Goal: Transaction & Acquisition: Purchase product/service

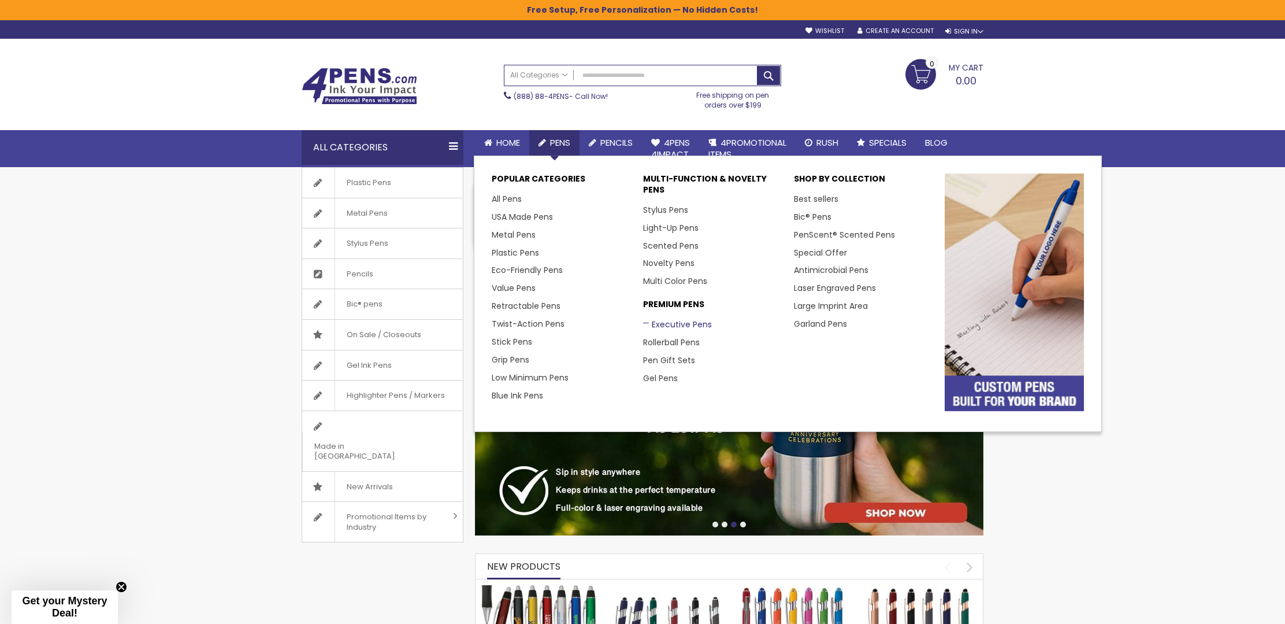
click at [688, 318] on link "Executive Pens" at bounding box center [677, 324] width 69 height 12
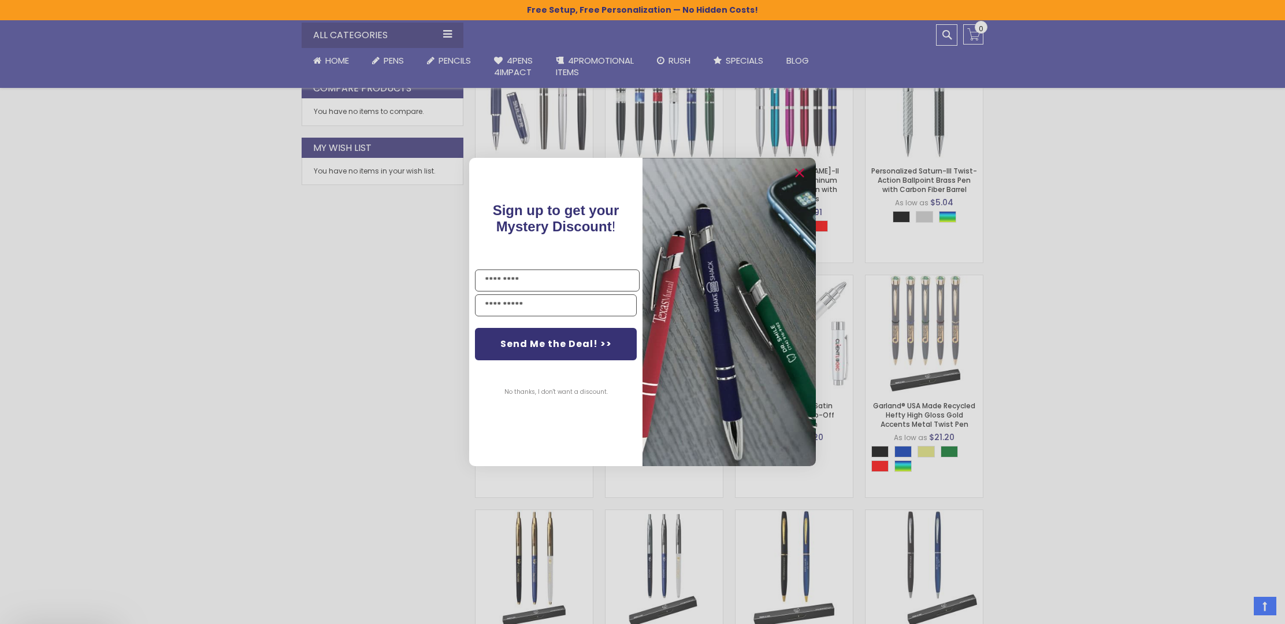
scroll to position [552, 0]
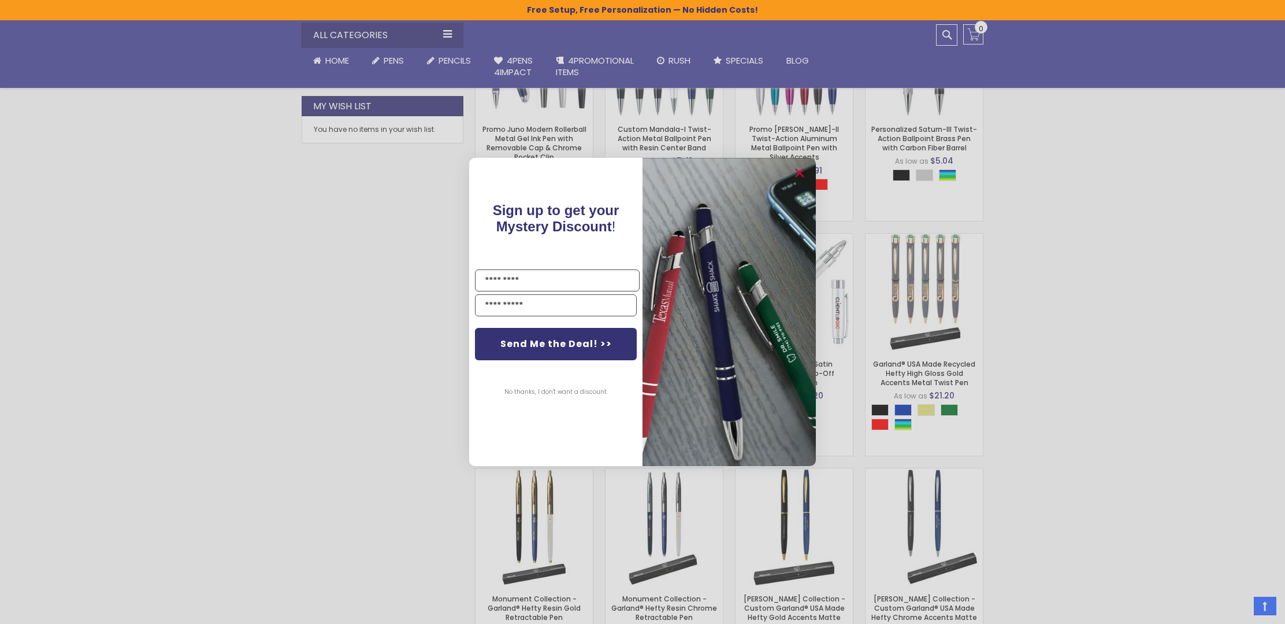
click at [532, 392] on button "No thanks, I don't want a discount." at bounding box center [556, 391] width 115 height 29
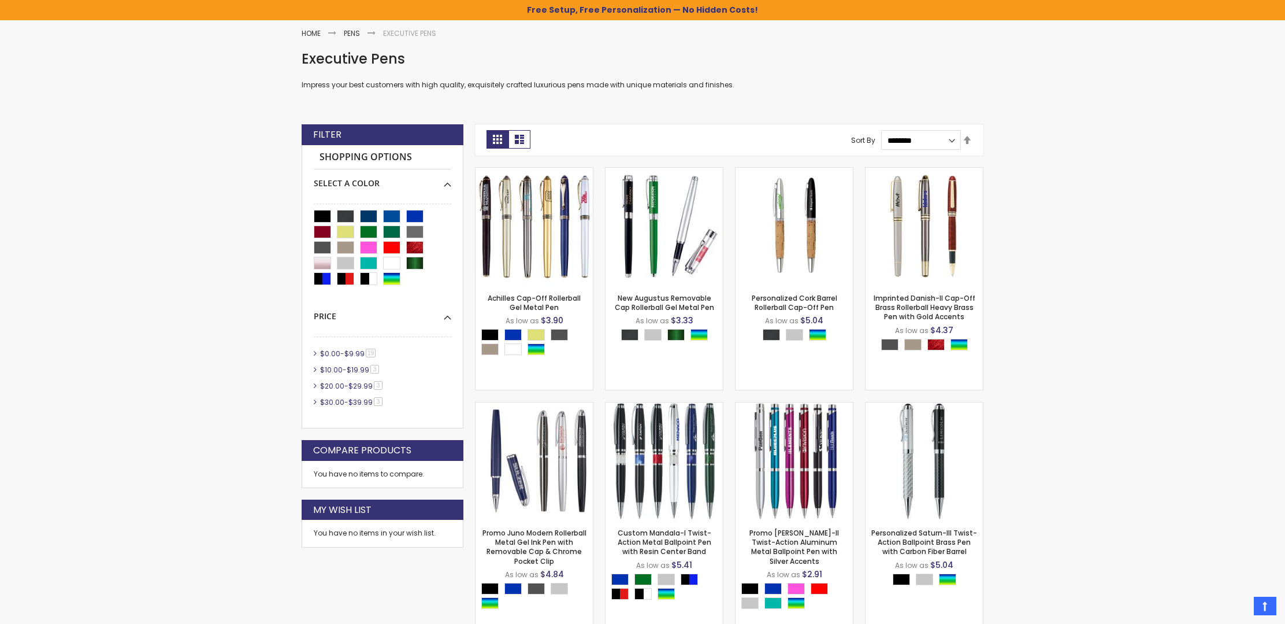
scroll to position [165, 0]
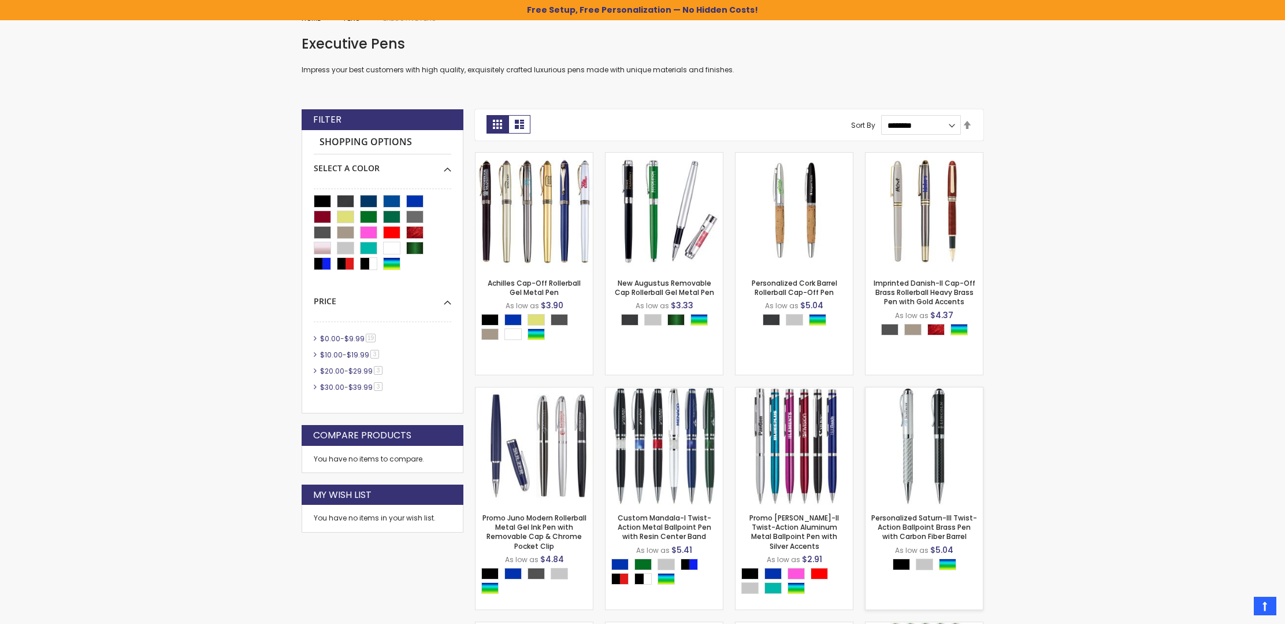
click at [914, 424] on img at bounding box center [924, 445] width 117 height 117
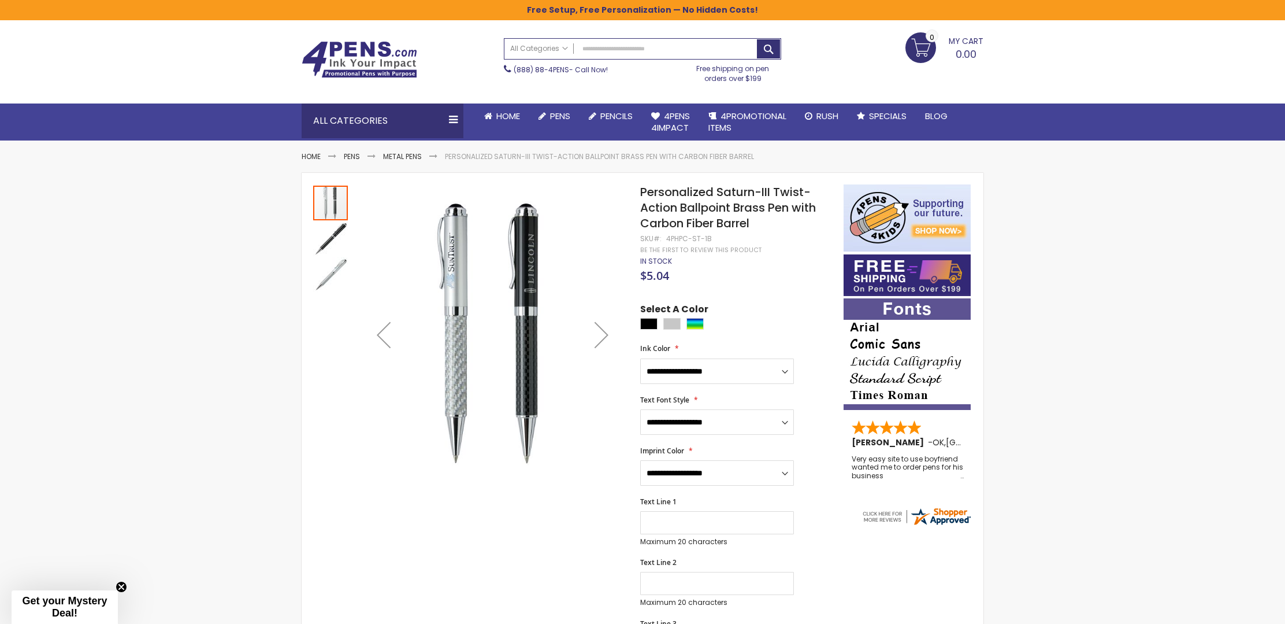
scroll to position [27, 0]
select select "*****"
click at [733, 510] on input "Text Line 1" at bounding box center [717, 521] width 154 height 23
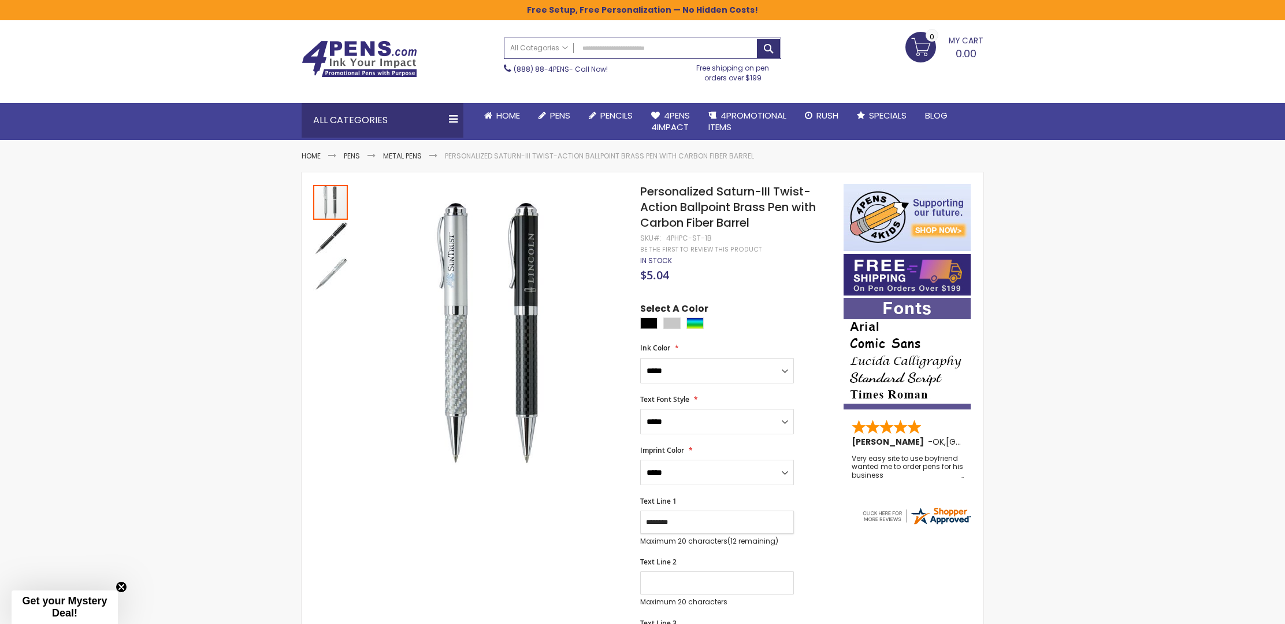
type input "********"
click at [728, 574] on input "Text Line 2" at bounding box center [717, 582] width 154 height 23
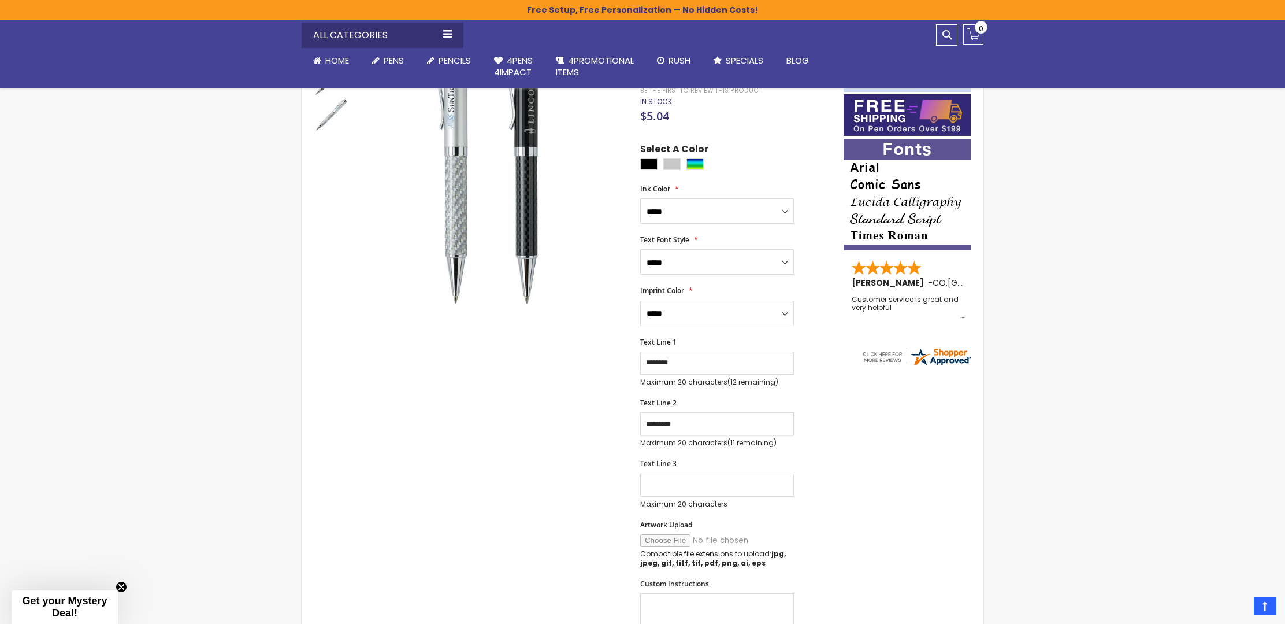
scroll to position [190, 0]
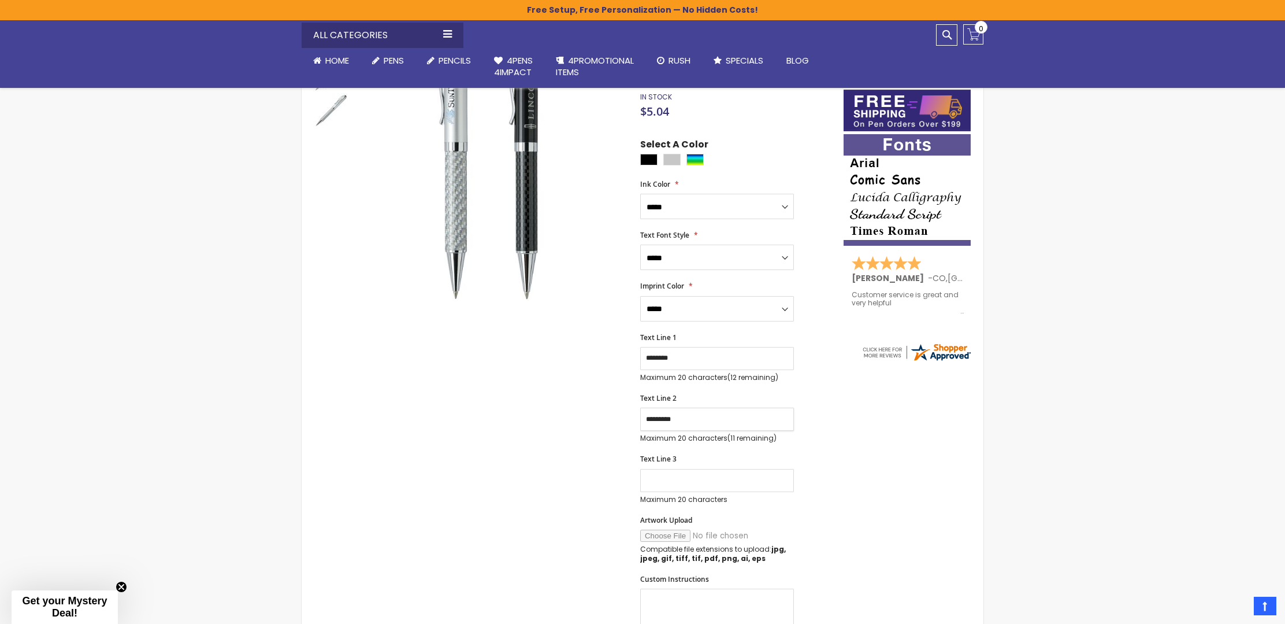
type input "*********"
click at [735, 473] on input "Text Line 3" at bounding box center [717, 480] width 154 height 23
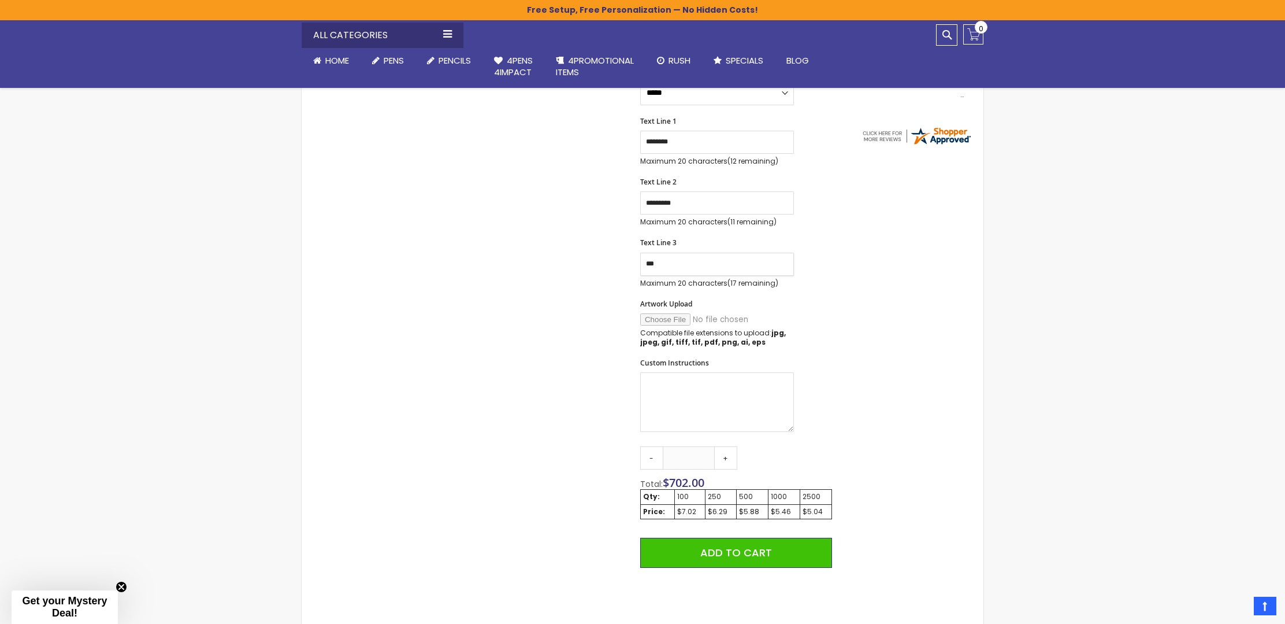
scroll to position [408, 0]
type input "***"
click at [653, 447] on link "-" at bounding box center [651, 455] width 23 height 23
click at [652, 447] on link "-" at bounding box center [651, 455] width 23 height 23
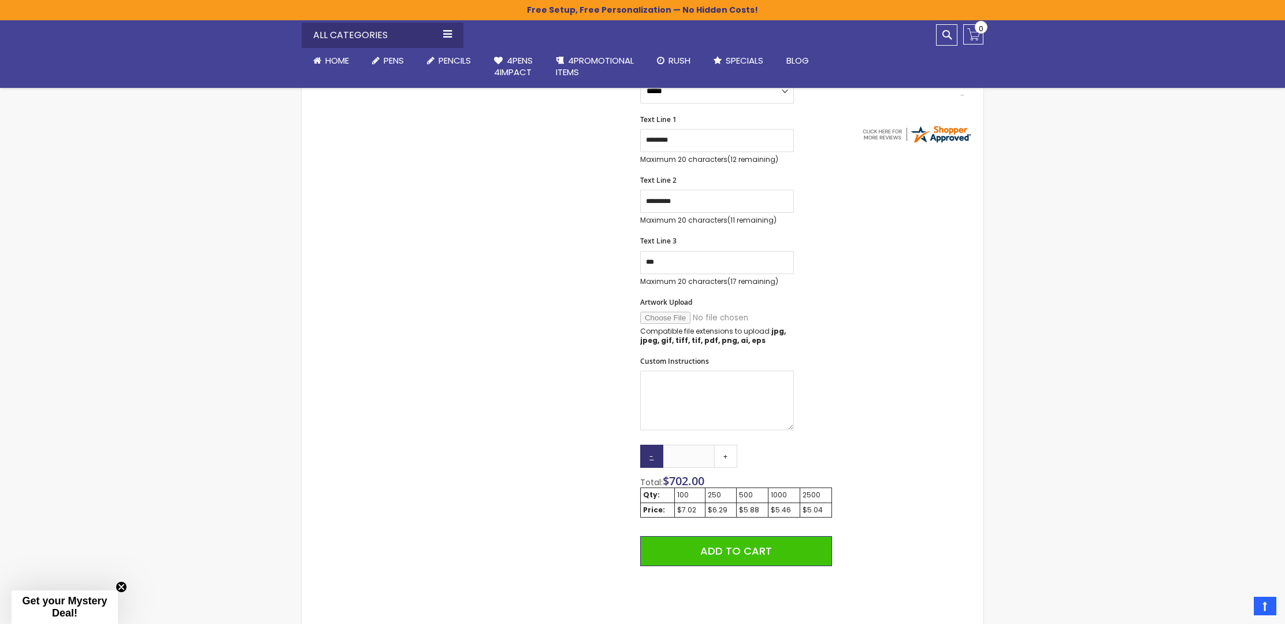
click at [652, 447] on link "-" at bounding box center [651, 455] width 23 height 23
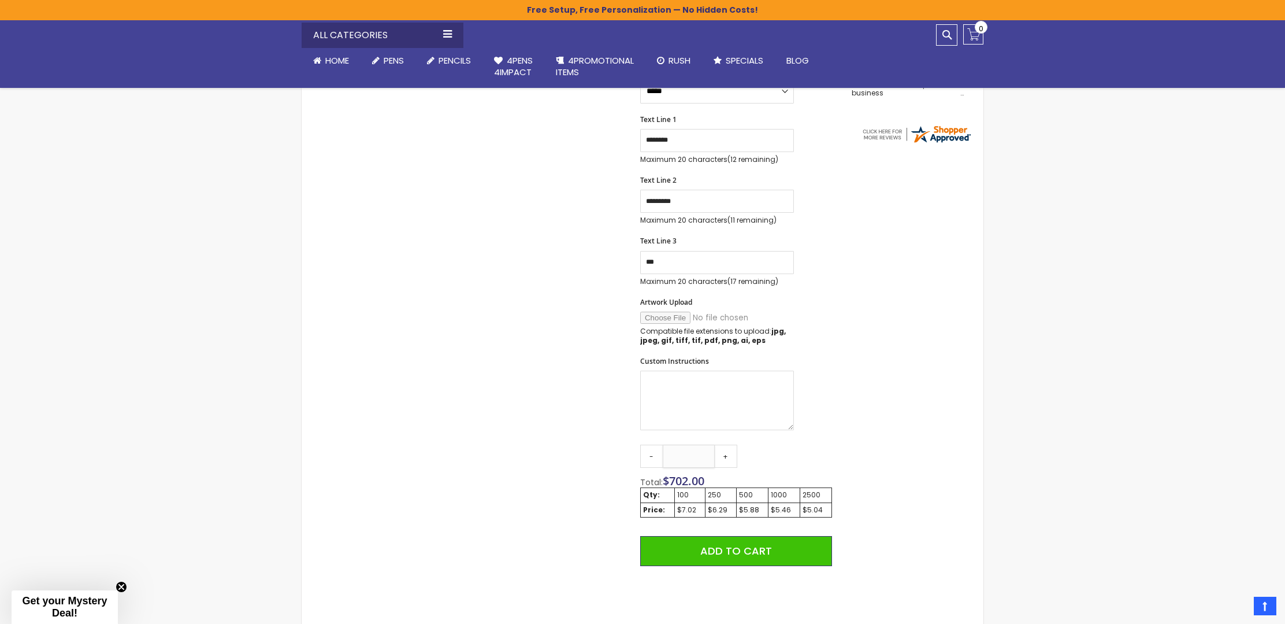
drag, startPoint x: 692, startPoint y: 443, endPoint x: 676, endPoint y: 443, distance: 16.2
click at [676, 444] on input "***" at bounding box center [689, 455] width 52 height 23
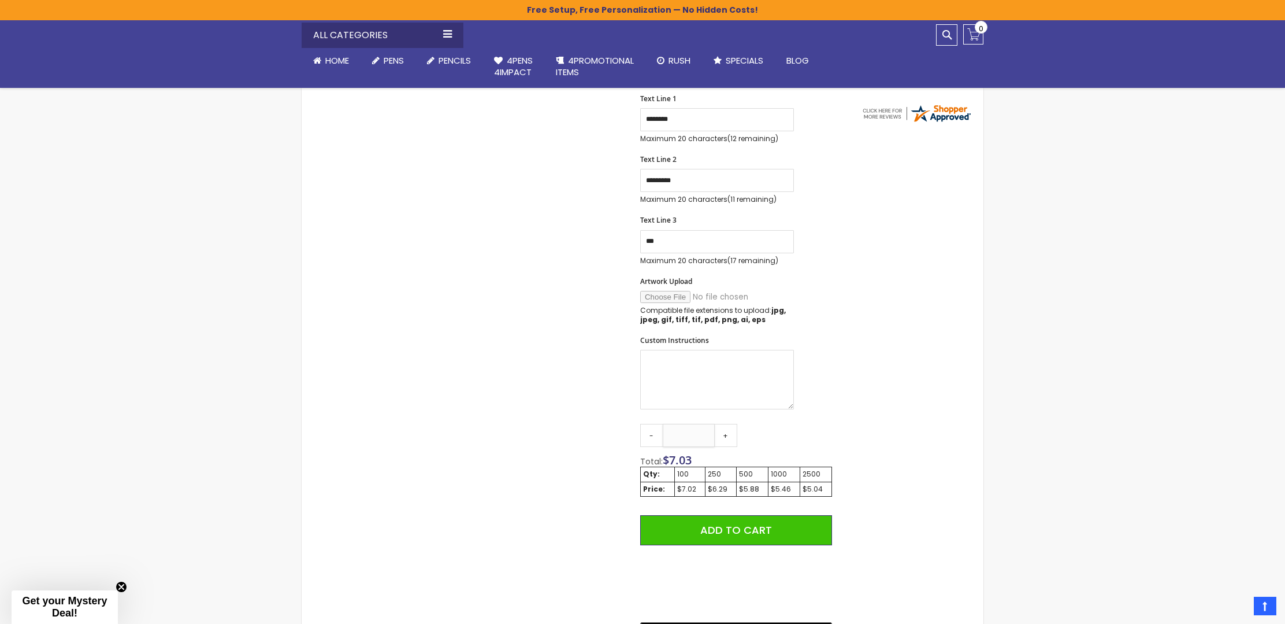
scroll to position [429, 0]
type input "*"
click at [910, 448] on div "Skip to the end of the images gallery Skip to the beginning of the images galle…" at bounding box center [642, 317] width 670 height 1073
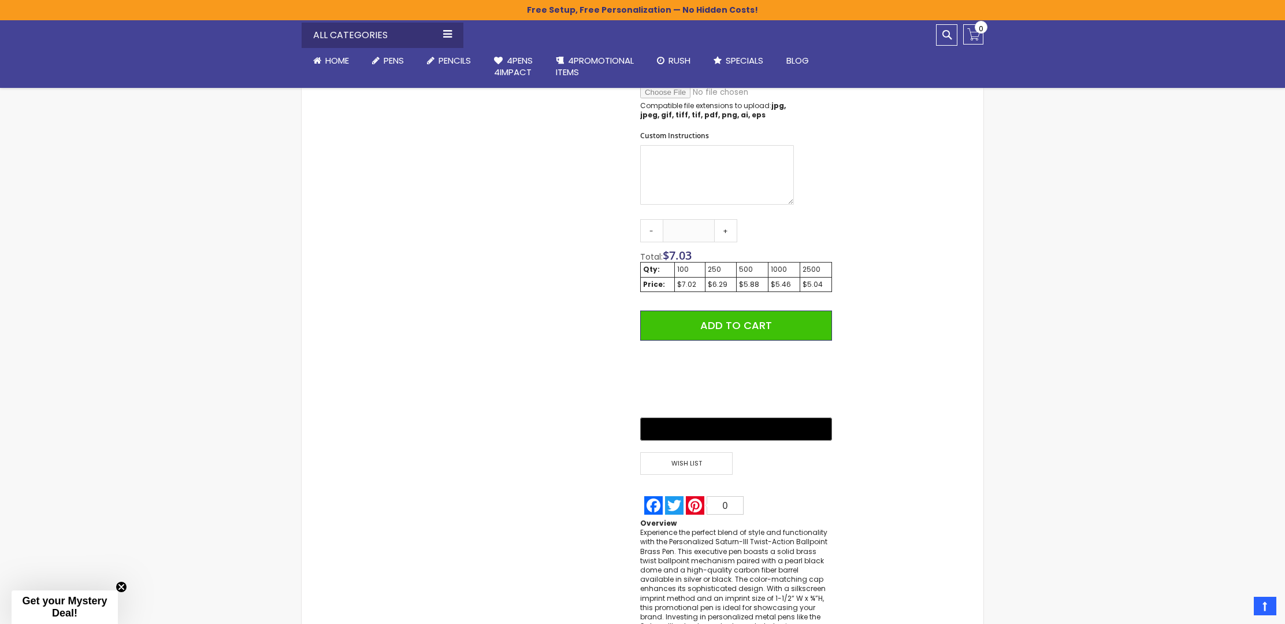
scroll to position [641, 0]
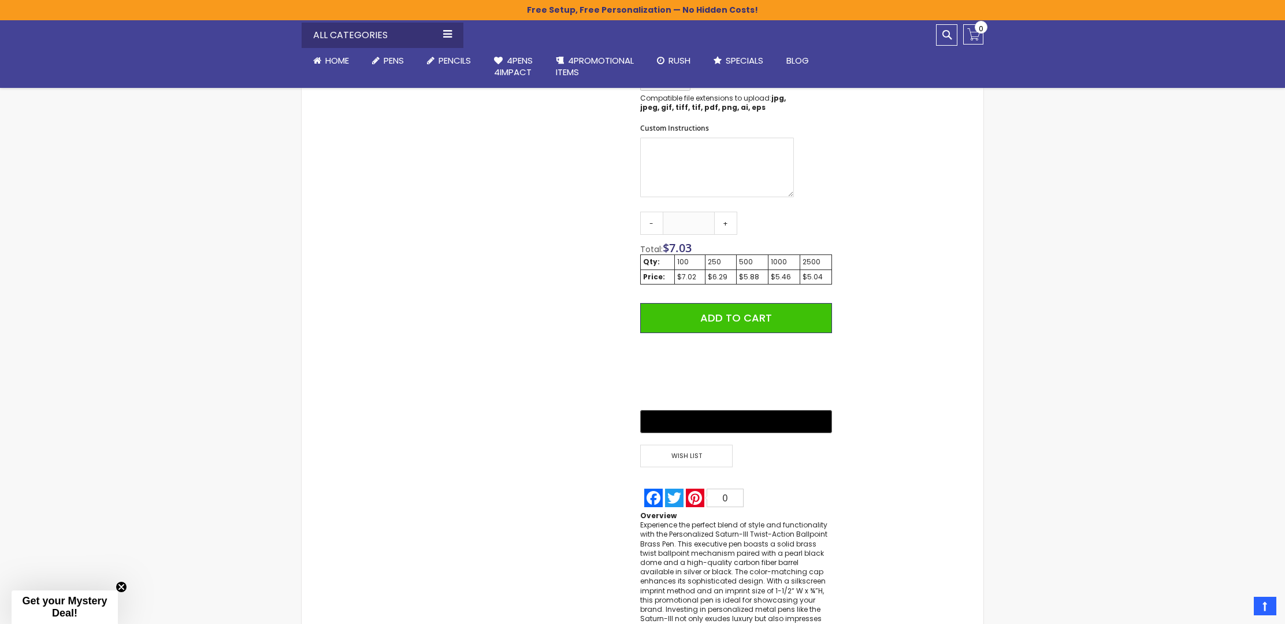
click at [706, 310] on span "Add to Cart" at bounding box center [736, 317] width 72 height 14
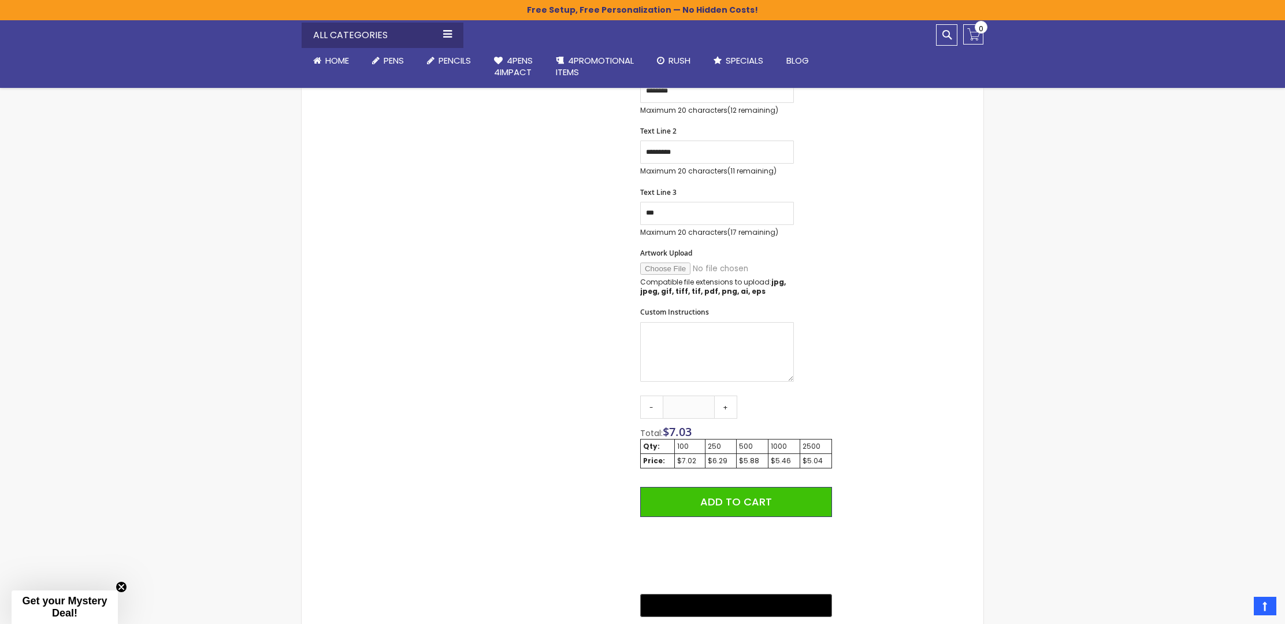
scroll to position [466, 0]
click at [739, 495] on span "Add to Cart" at bounding box center [736, 502] width 72 height 14
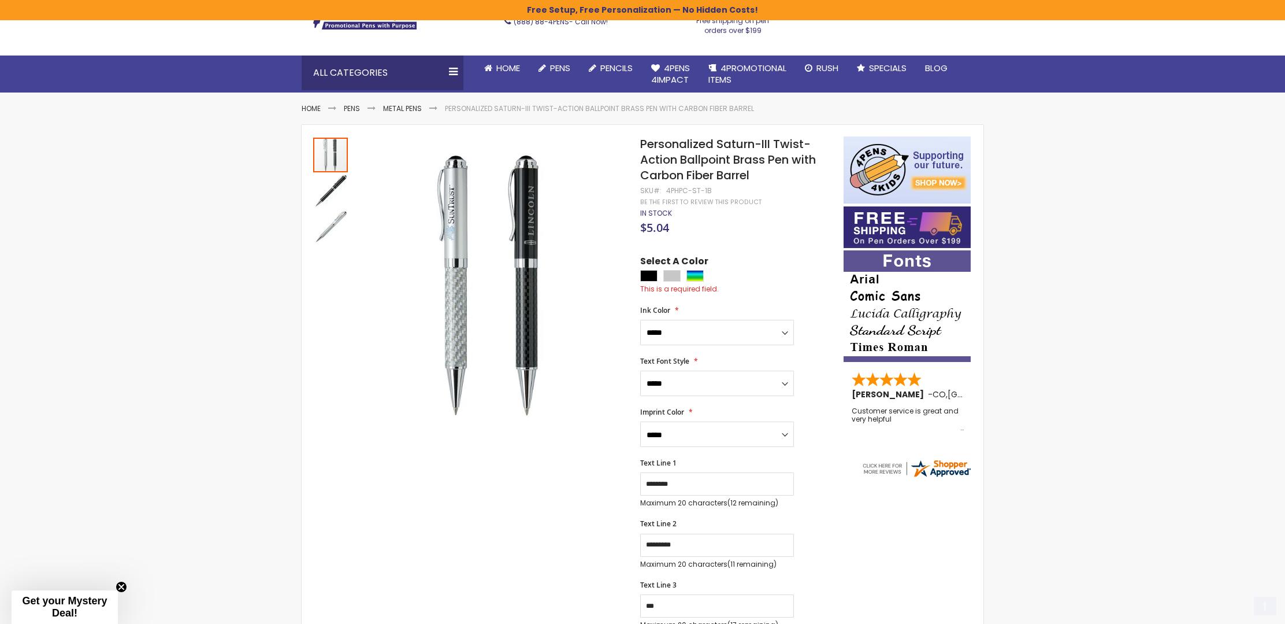
scroll to position [8, 0]
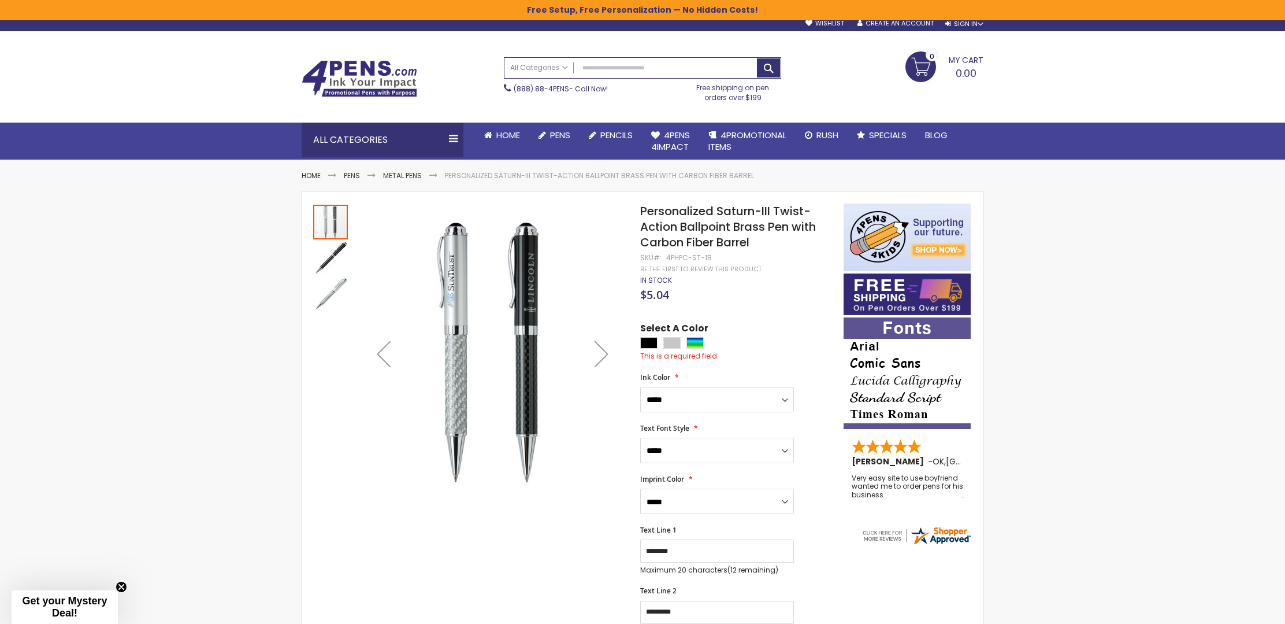
click at [328, 254] on img "Personalized Saturn-III Twist-Action Ballpoint Brass Pen with Carbon Fiber Barr…" at bounding box center [330, 257] width 35 height 35
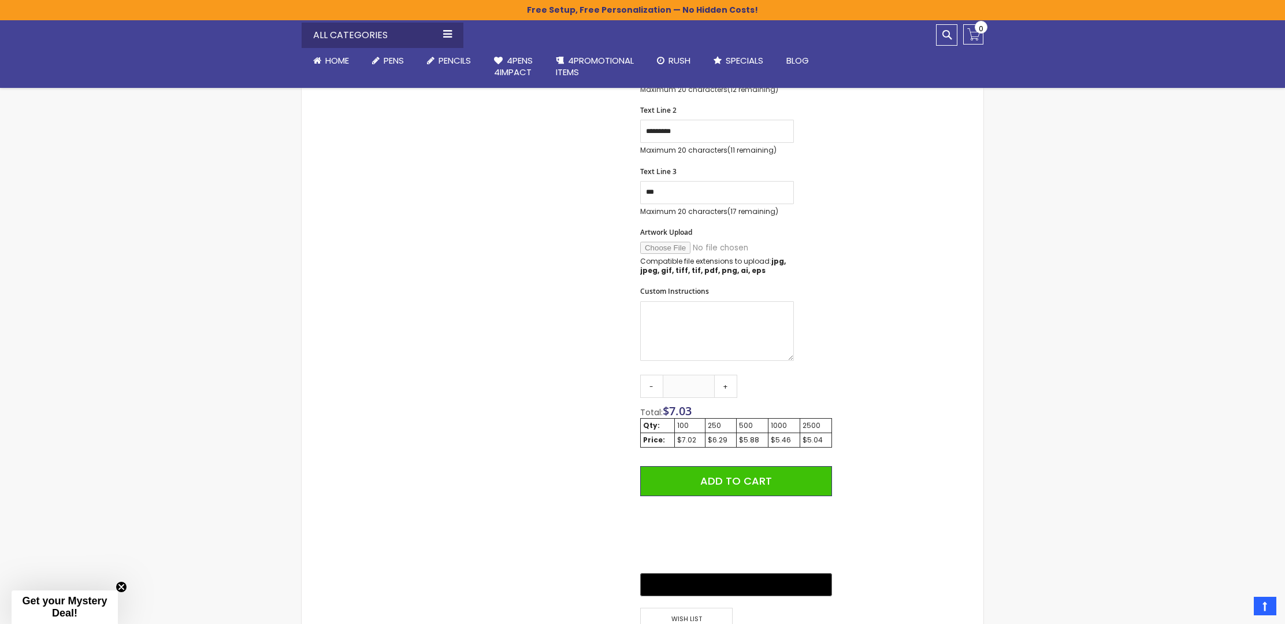
scroll to position [489, 0]
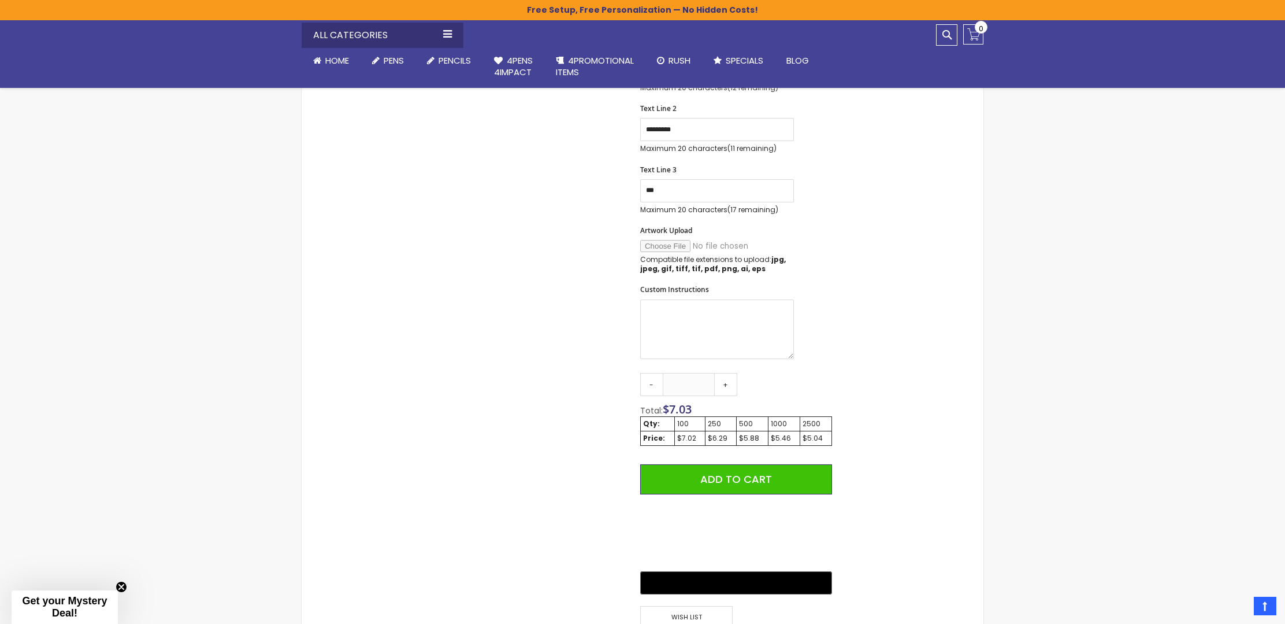
click at [763, 472] on span "Add to Cart" at bounding box center [736, 479] width 72 height 14
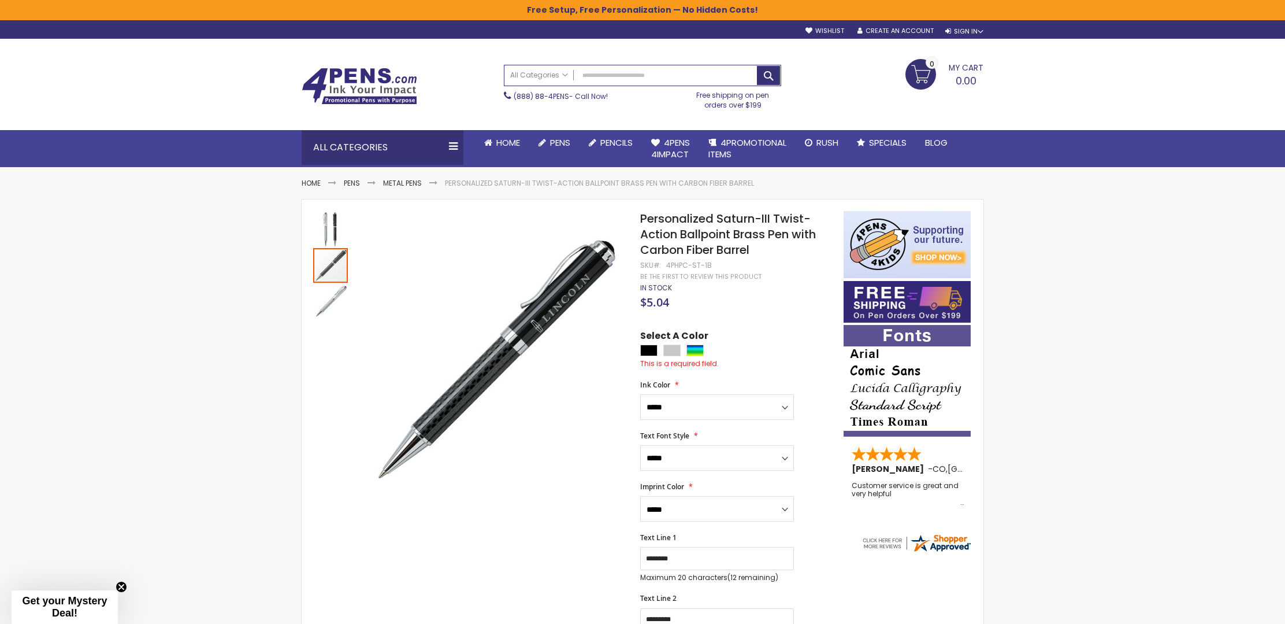
scroll to position [0, 0]
select select "*****"
drag, startPoint x: 650, startPoint y: 343, endPoint x: 655, endPoint y: 346, distance: 6.7
click at [650, 344] on div "Black" at bounding box center [648, 350] width 17 height 12
type input "****"
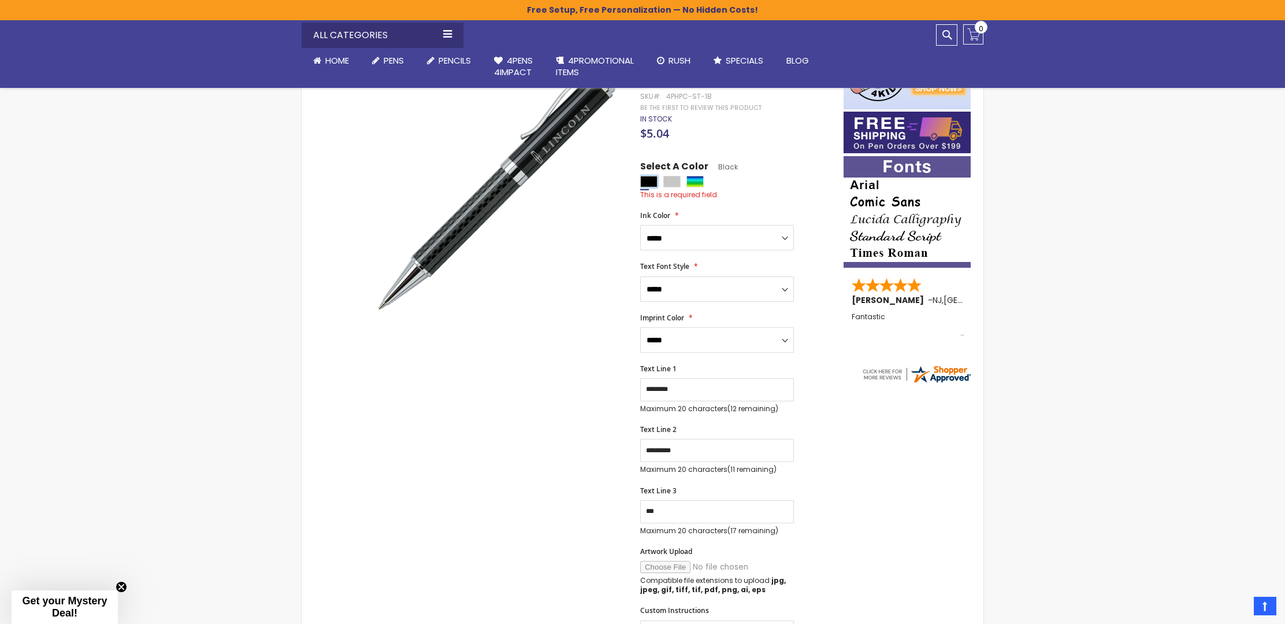
scroll to position [175, 0]
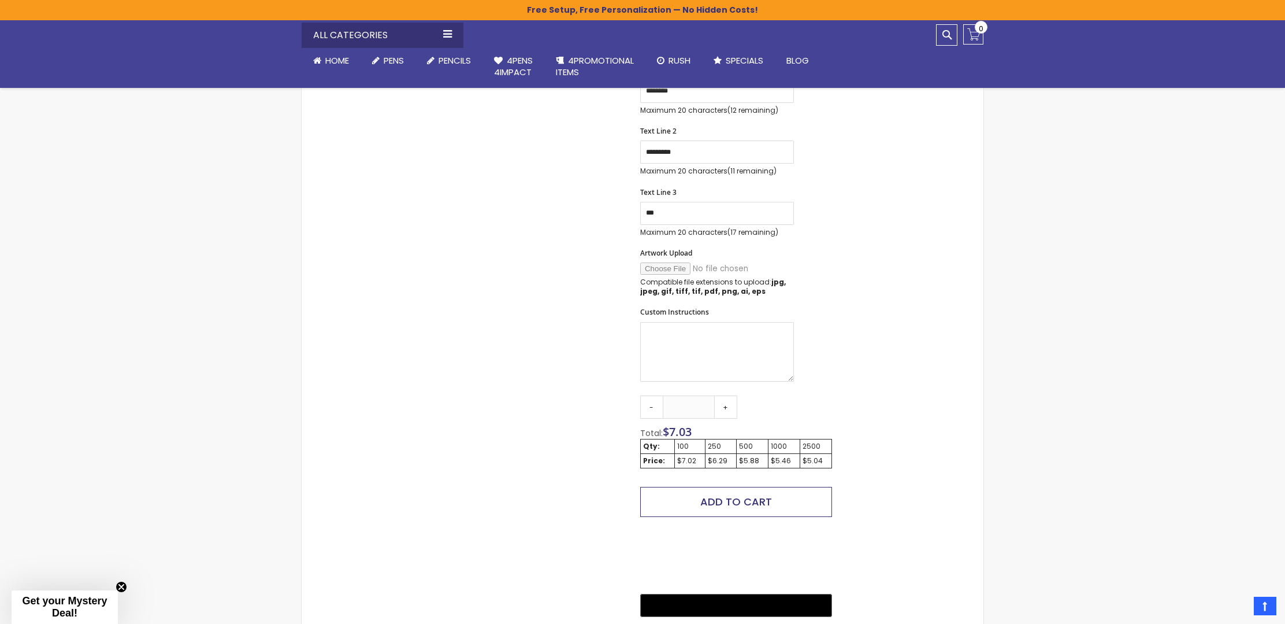
click at [734, 494] on span "Add to Cart" at bounding box center [736, 501] width 72 height 14
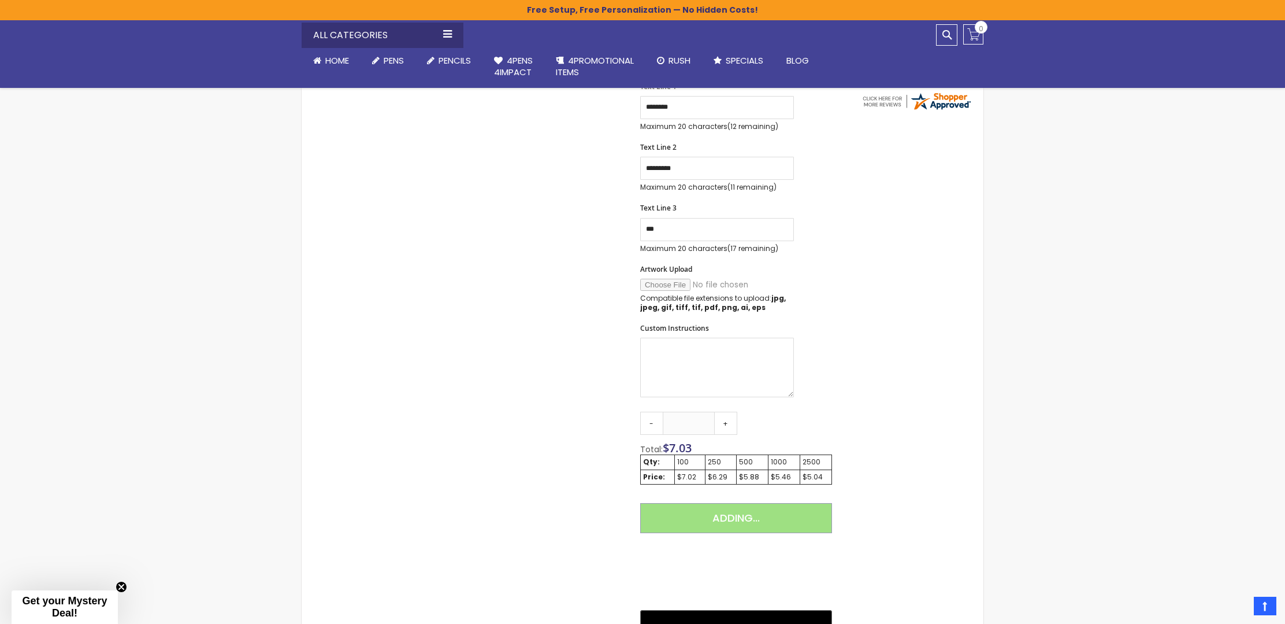
scroll to position [388, 0]
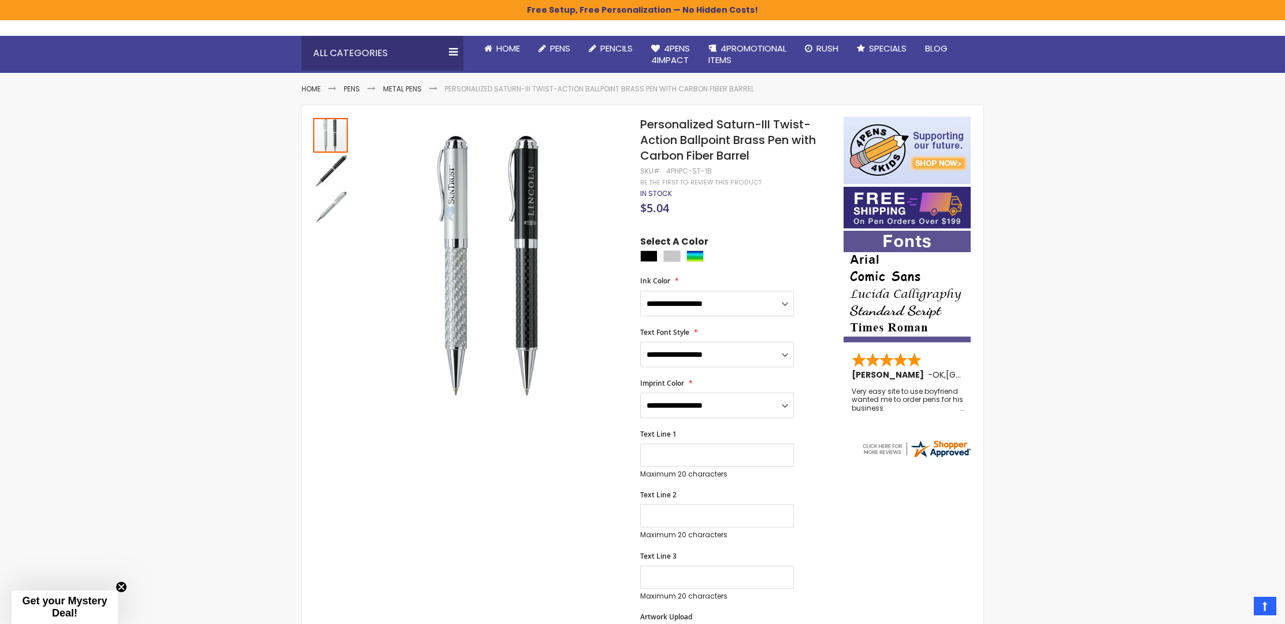
scroll to position [90, 0]
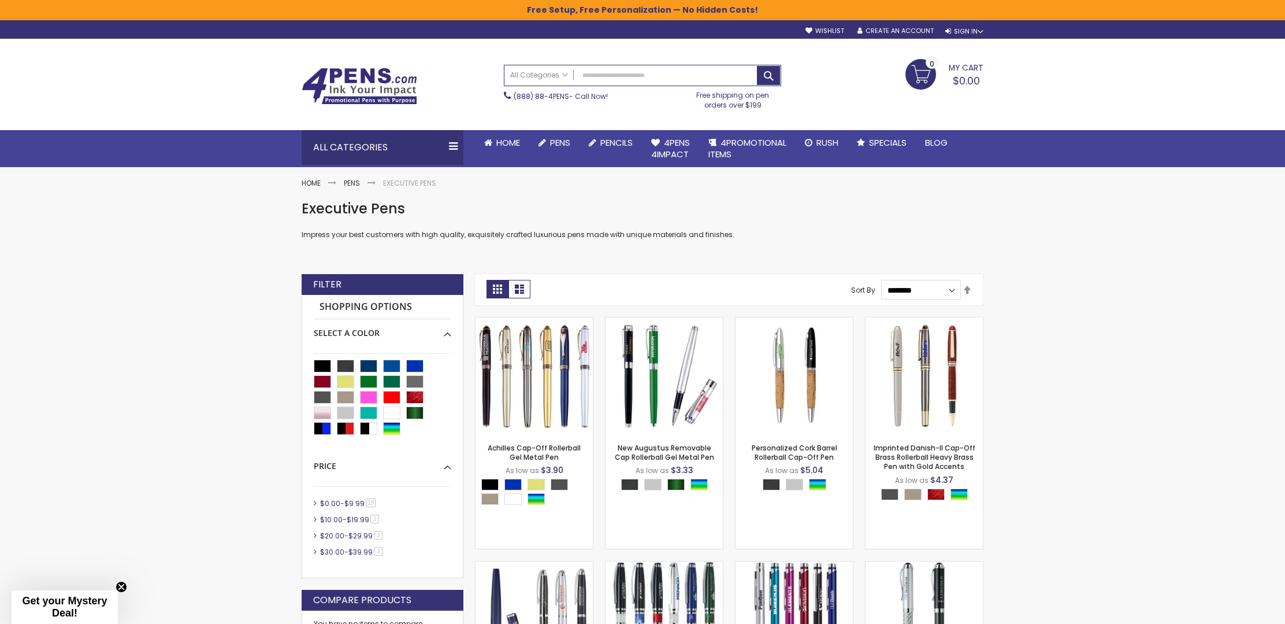
scroll to position [0, 1]
